Goal: Information Seeking & Learning: Learn about a topic

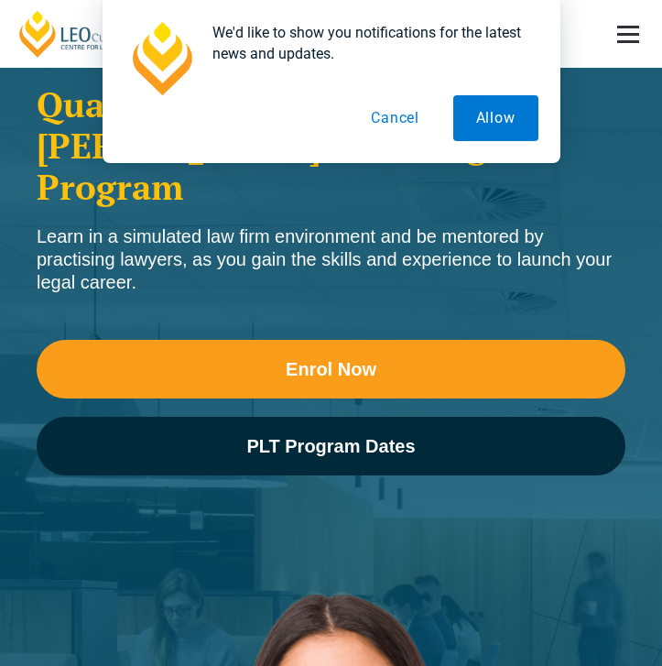
click at [383, 114] on button "Cancel" at bounding box center [395, 118] width 94 height 46
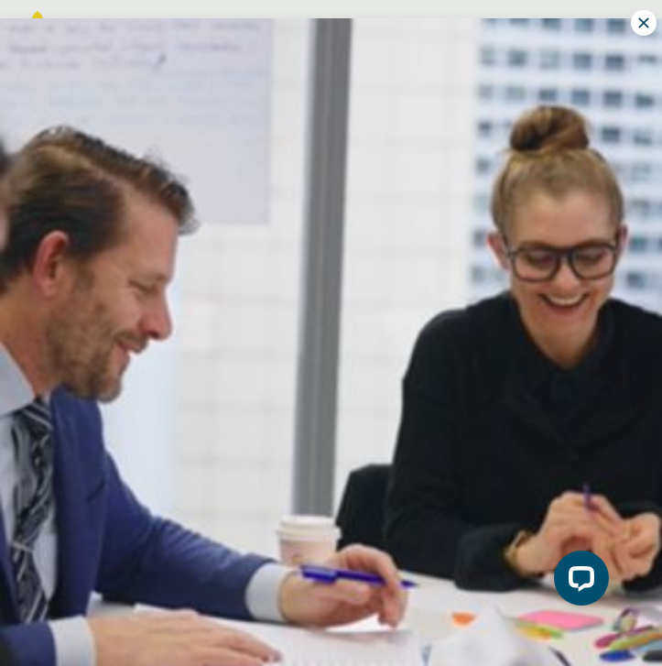
click at [635, 22] on icon at bounding box center [643, 23] width 16 height 16
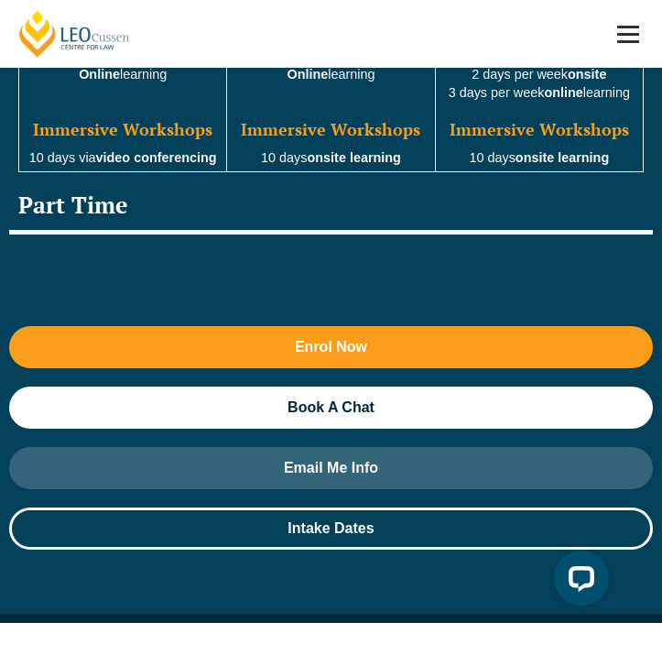
scroll to position [3083, 0]
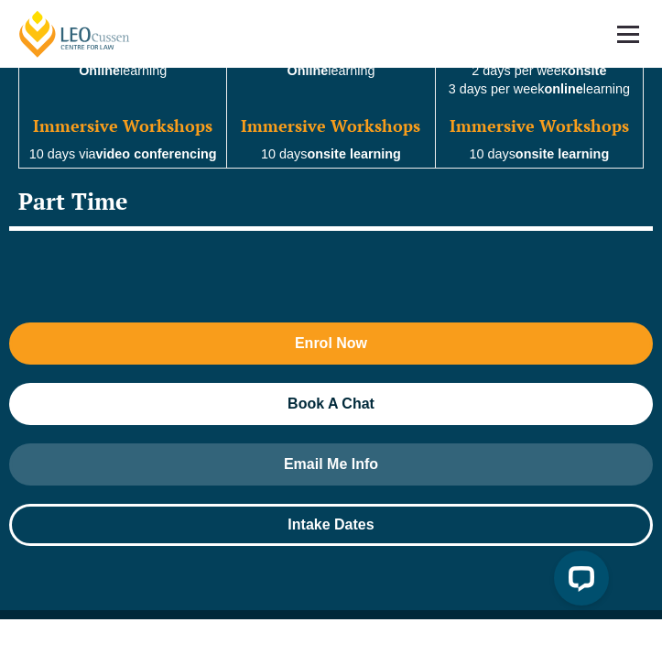
click at [194, 178] on div "Part Time" at bounding box center [331, 204] width 644 height 53
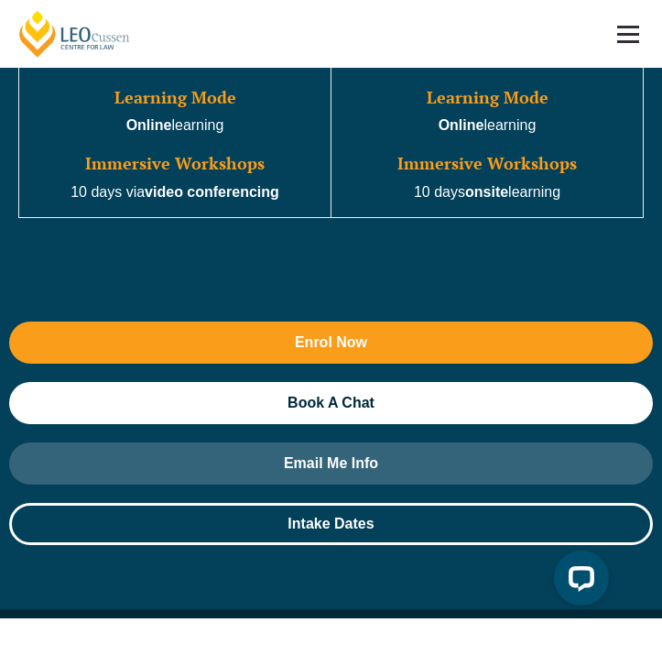
scroll to position [2786, 0]
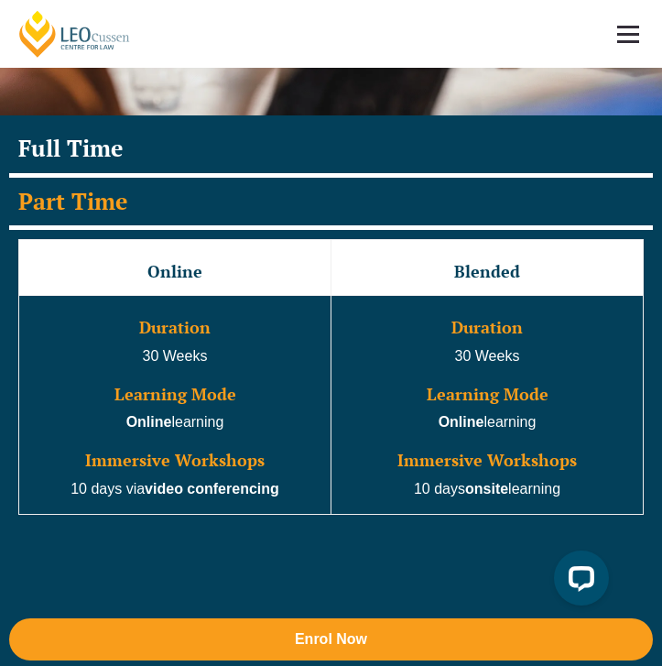
click at [220, 125] on div "Full Time" at bounding box center [331, 151] width 644 height 53
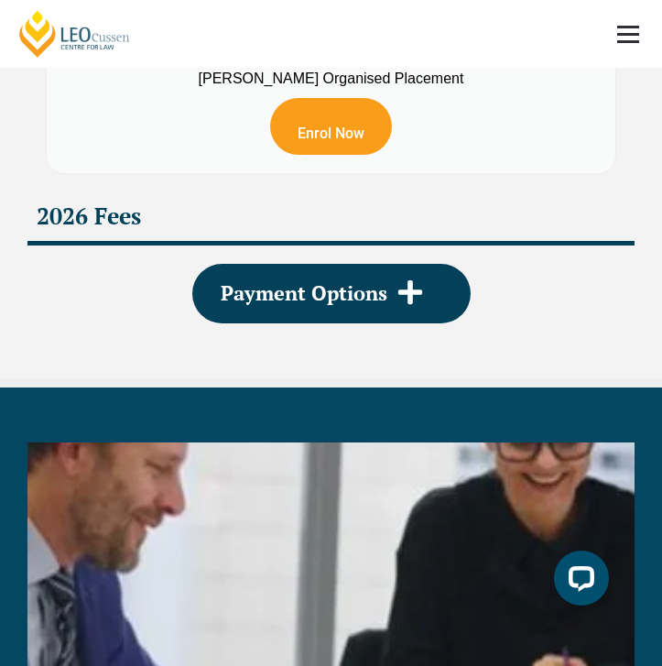
scroll to position [6285, 0]
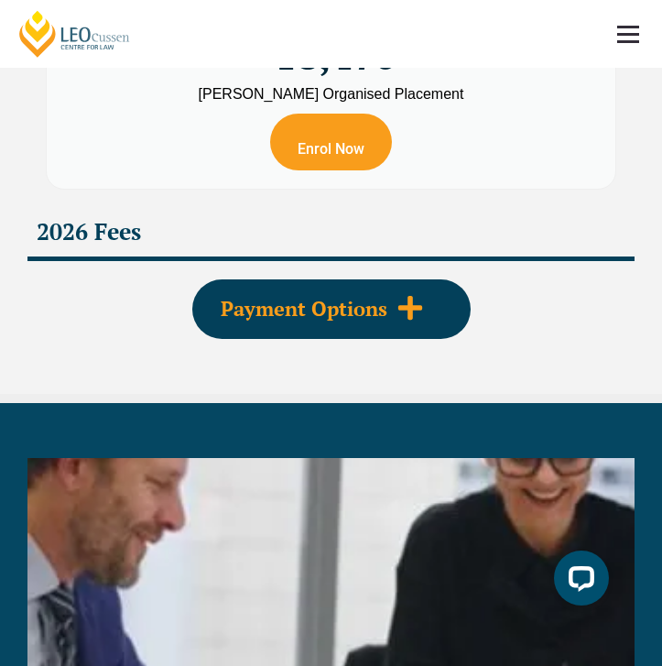
click at [404, 316] on icon at bounding box center [409, 307] width 24 height 24
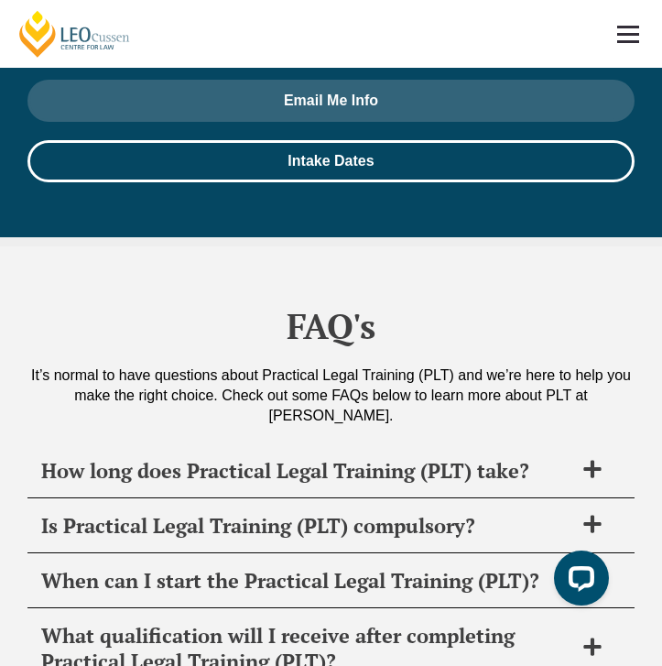
scroll to position [16294, 0]
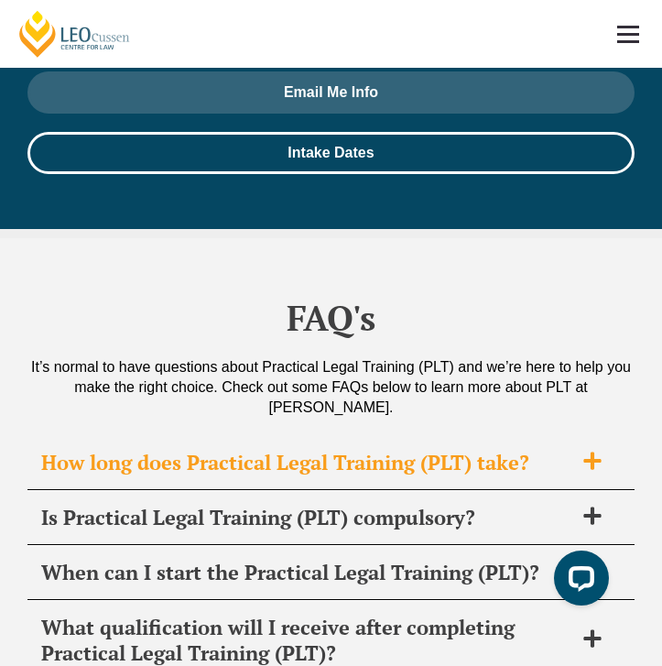
click at [532, 450] on h2 "How long does Practical Legal Training (PLT) take?" at bounding box center [307, 463] width 532 height 26
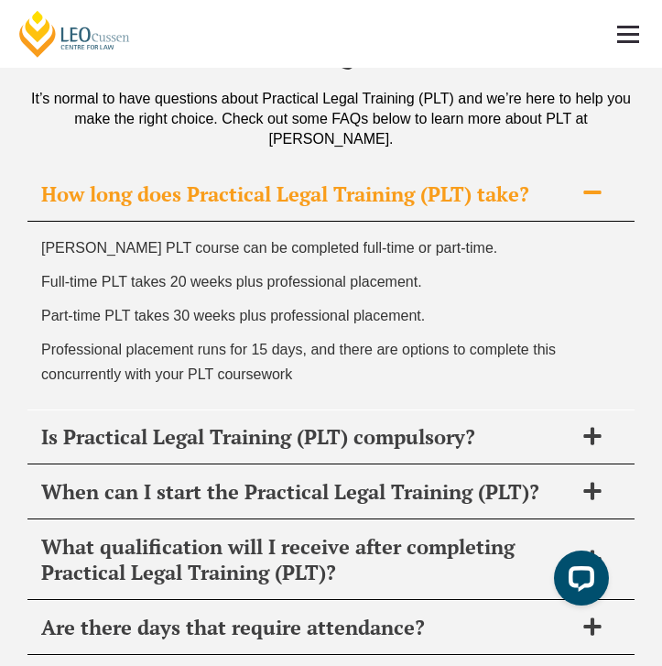
scroll to position [16571, 0]
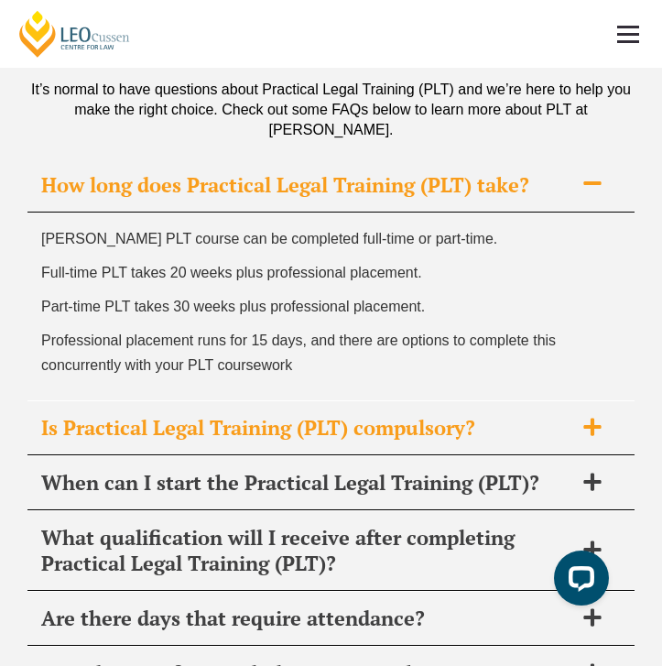
click at [506, 415] on h2 "Is Practical Legal Training (PLT) compulsory?" at bounding box center [307, 428] width 532 height 26
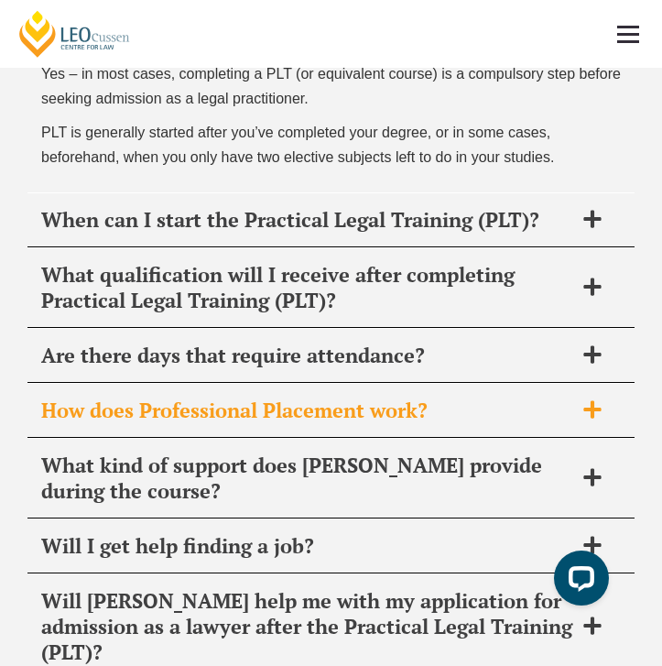
scroll to position [16797, 0]
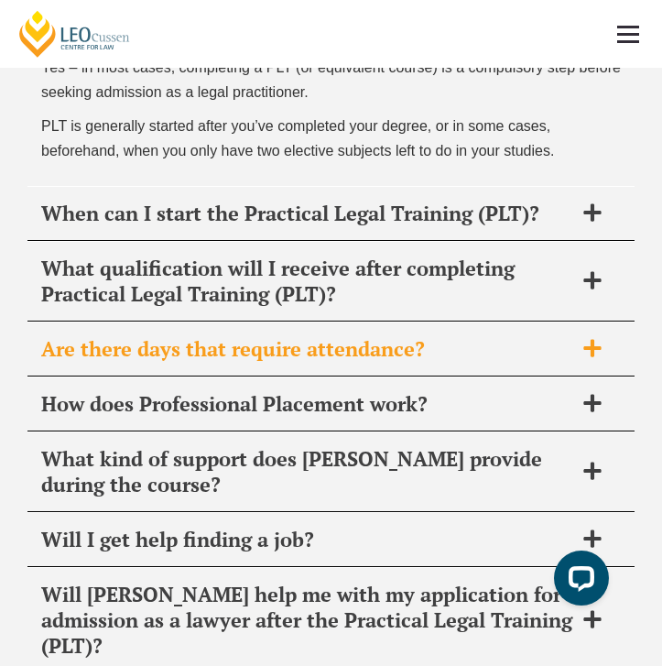
click at [493, 336] on h2 "Are there days that require attendance?" at bounding box center [307, 349] width 532 height 26
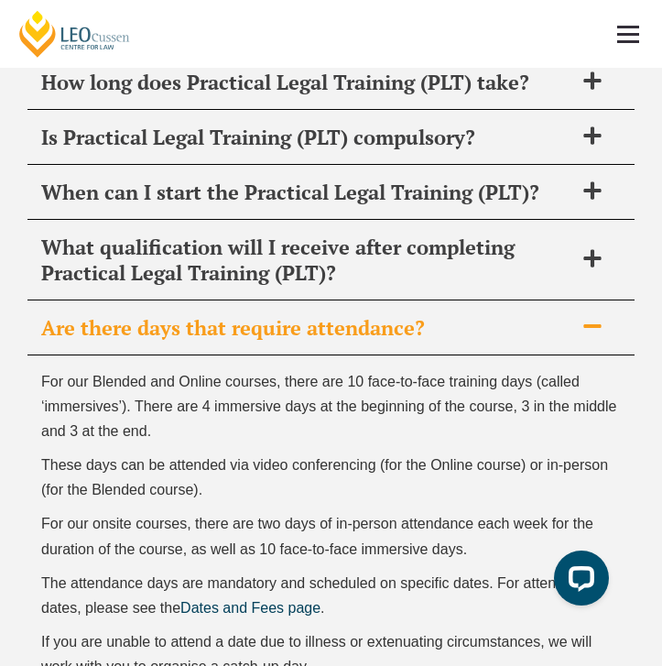
scroll to position [16663, 0]
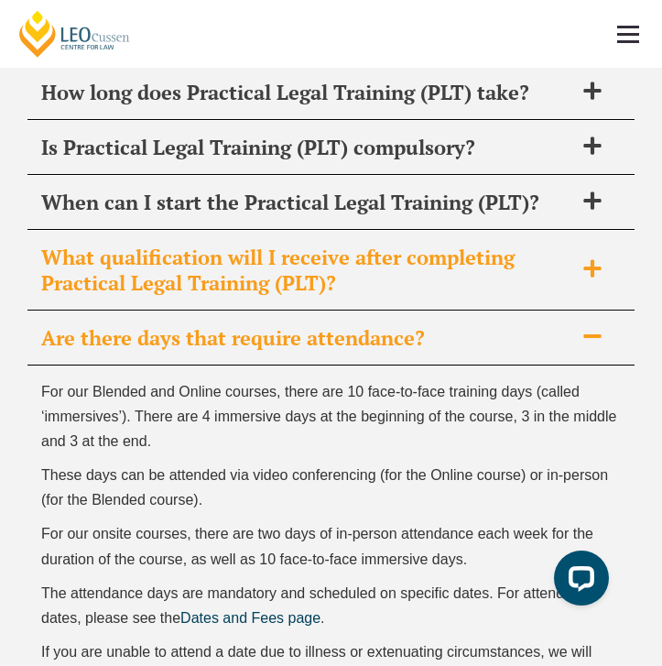
click at [424, 244] on h2 "What qualification will I receive after completing Practical Legal Training (PL…" at bounding box center [307, 269] width 532 height 51
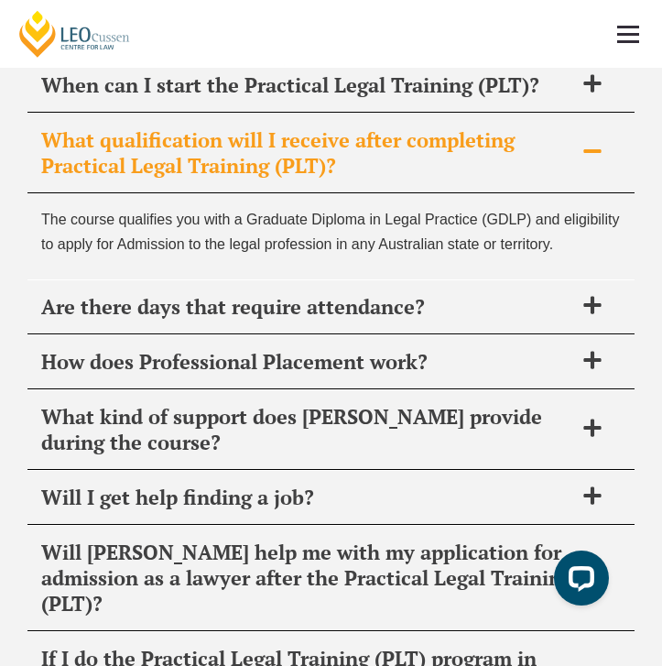
scroll to position [16790, 0]
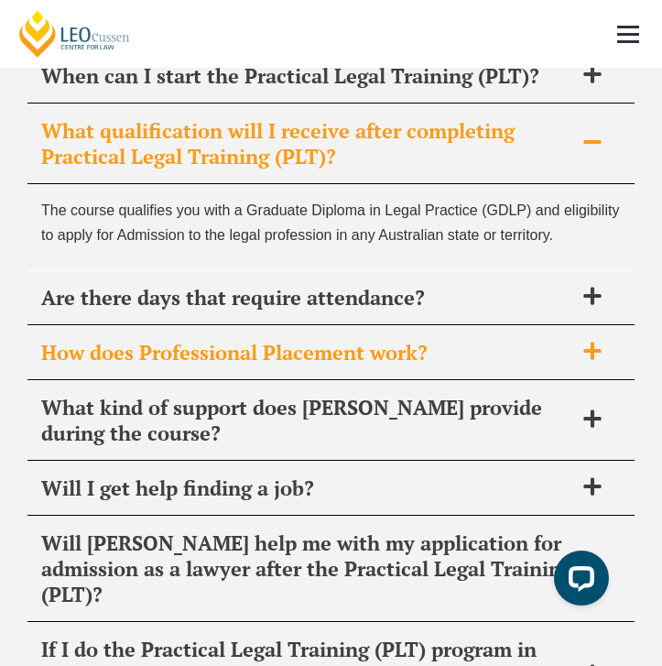
click at [597, 326] on div "How does Professional Placement work?" at bounding box center [330, 353] width 607 height 54
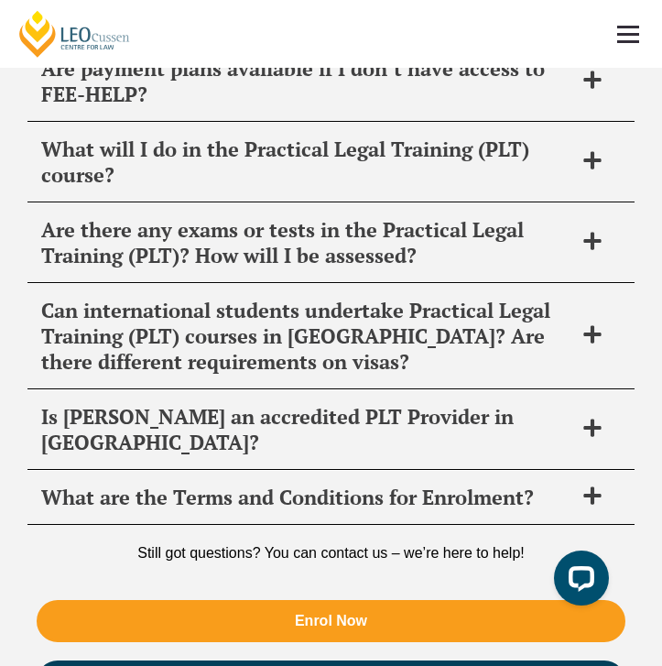
scroll to position [17667, 0]
